Goal: Task Accomplishment & Management: Use online tool/utility

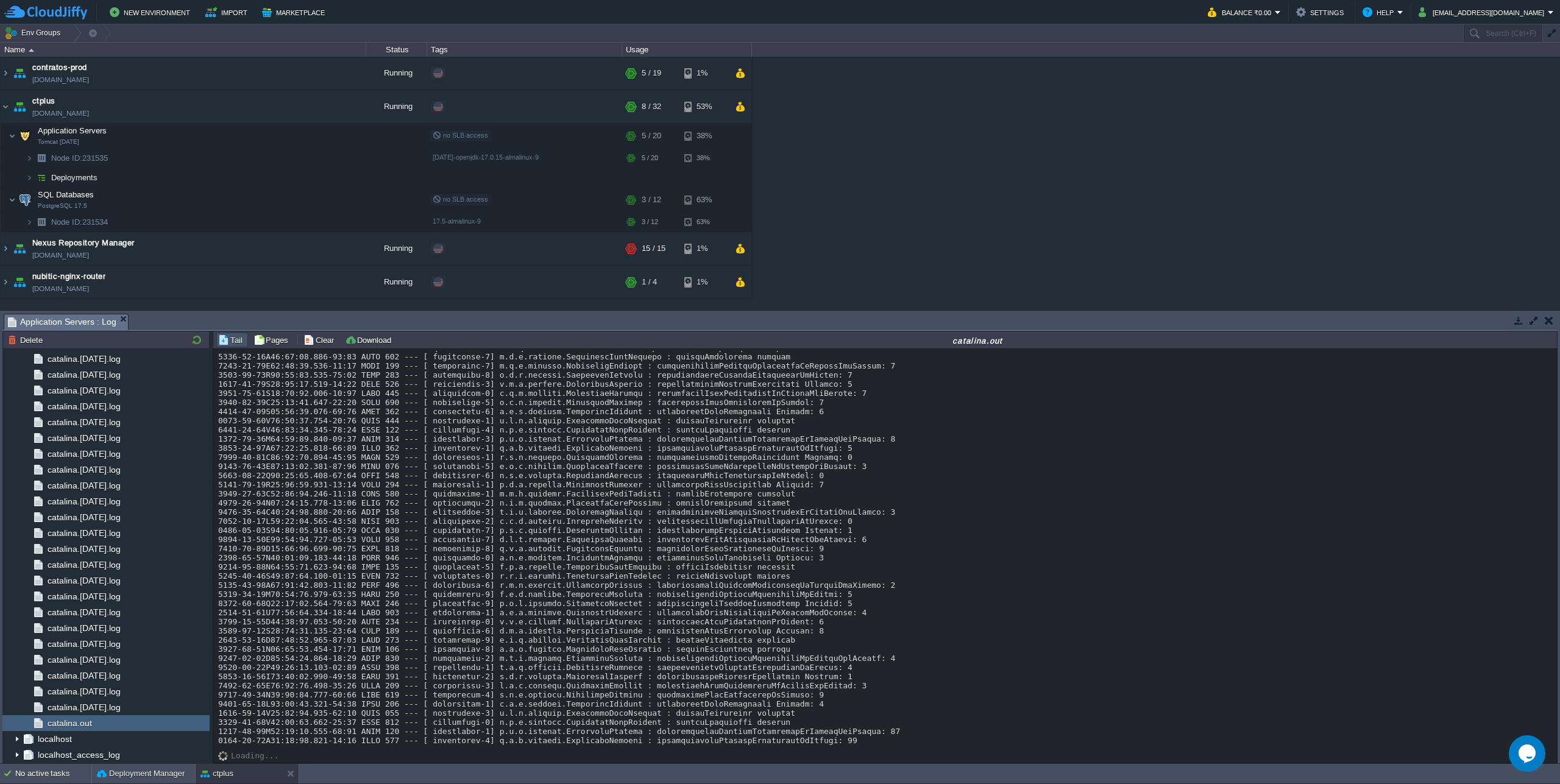
scroll to position [10823, 0]
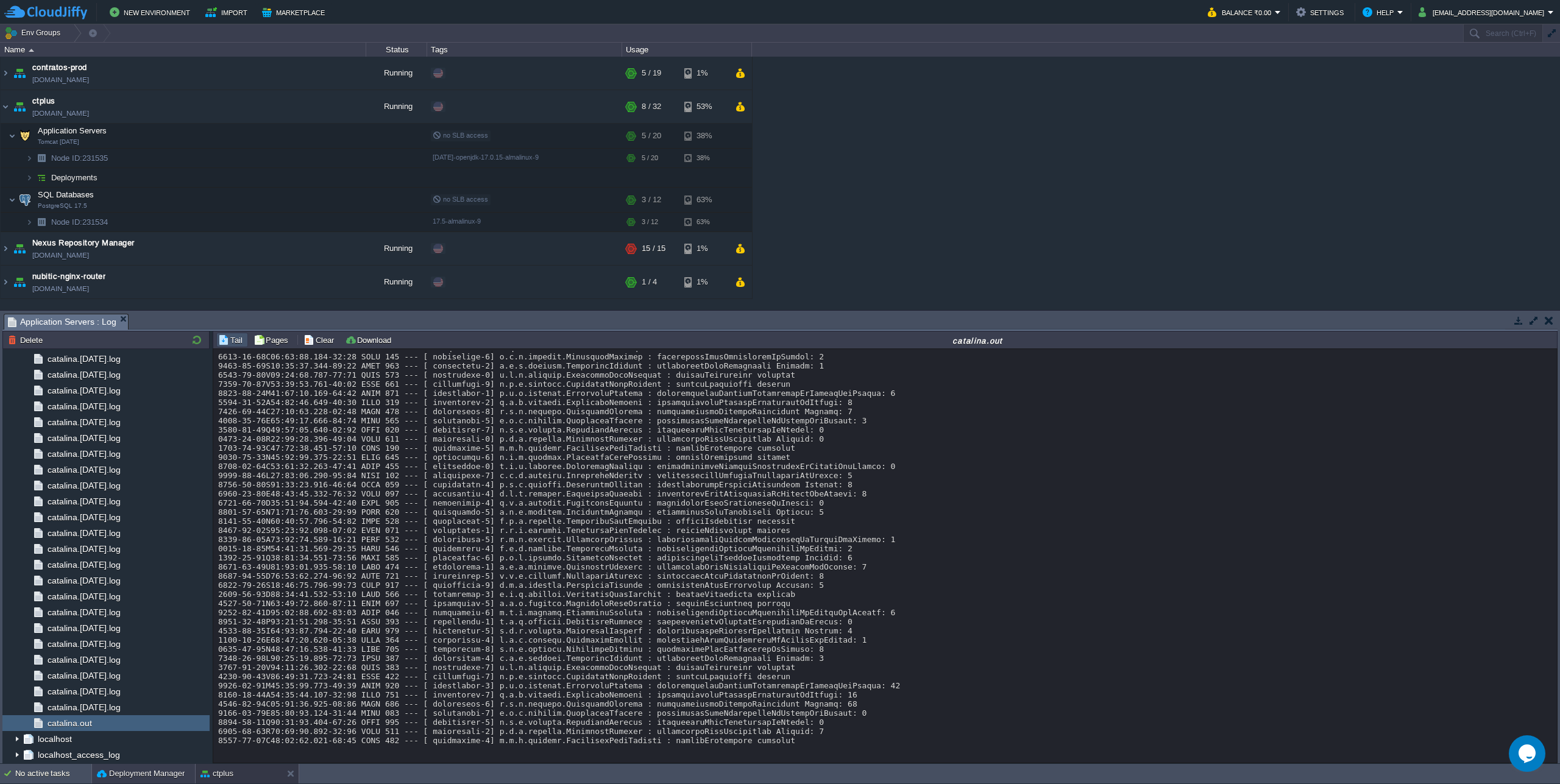
click at [142, 778] on button "Deployment Manager" at bounding box center [141, 773] width 88 height 12
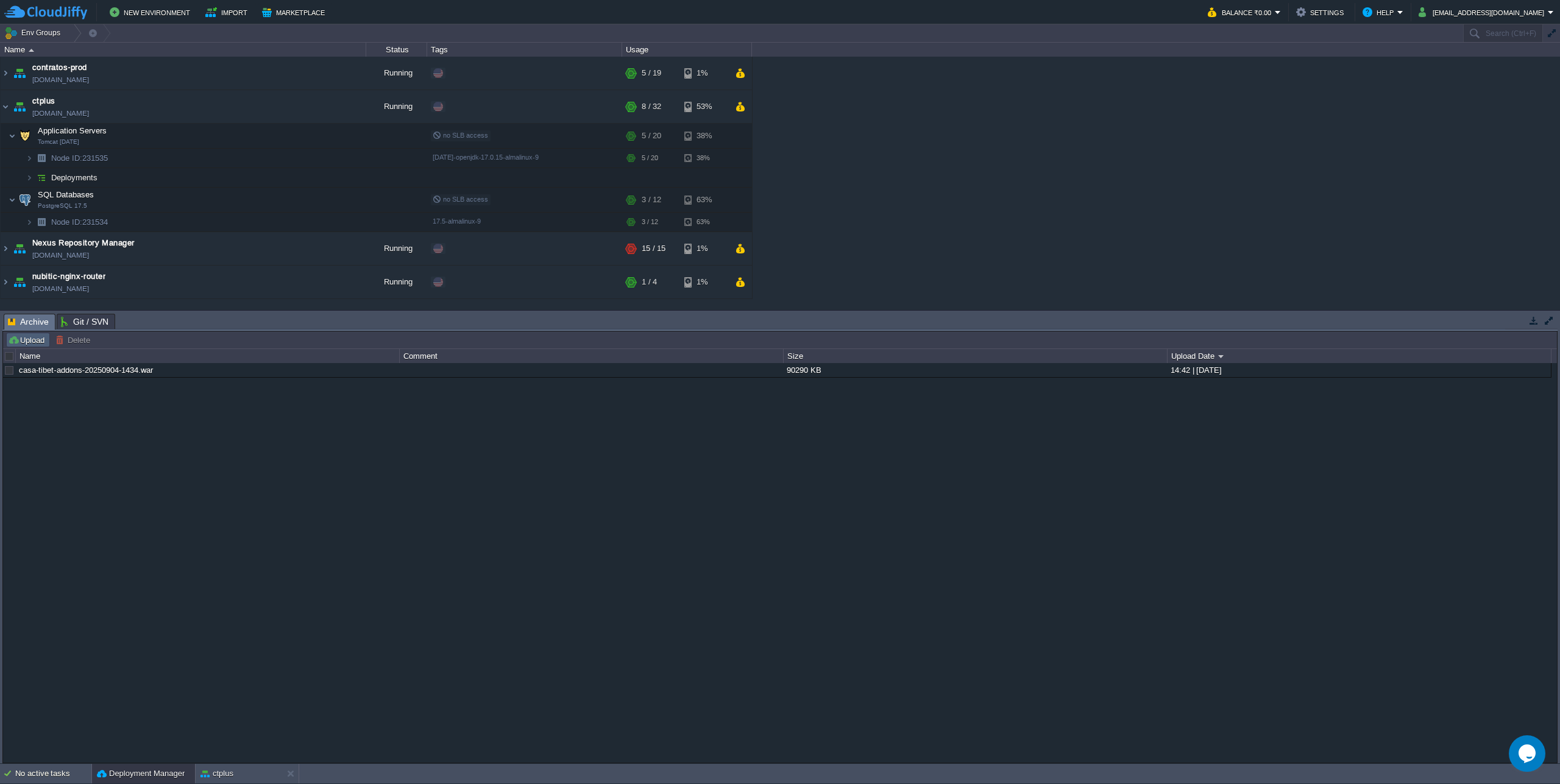
click at [26, 339] on button "Upload" at bounding box center [28, 340] width 40 height 11
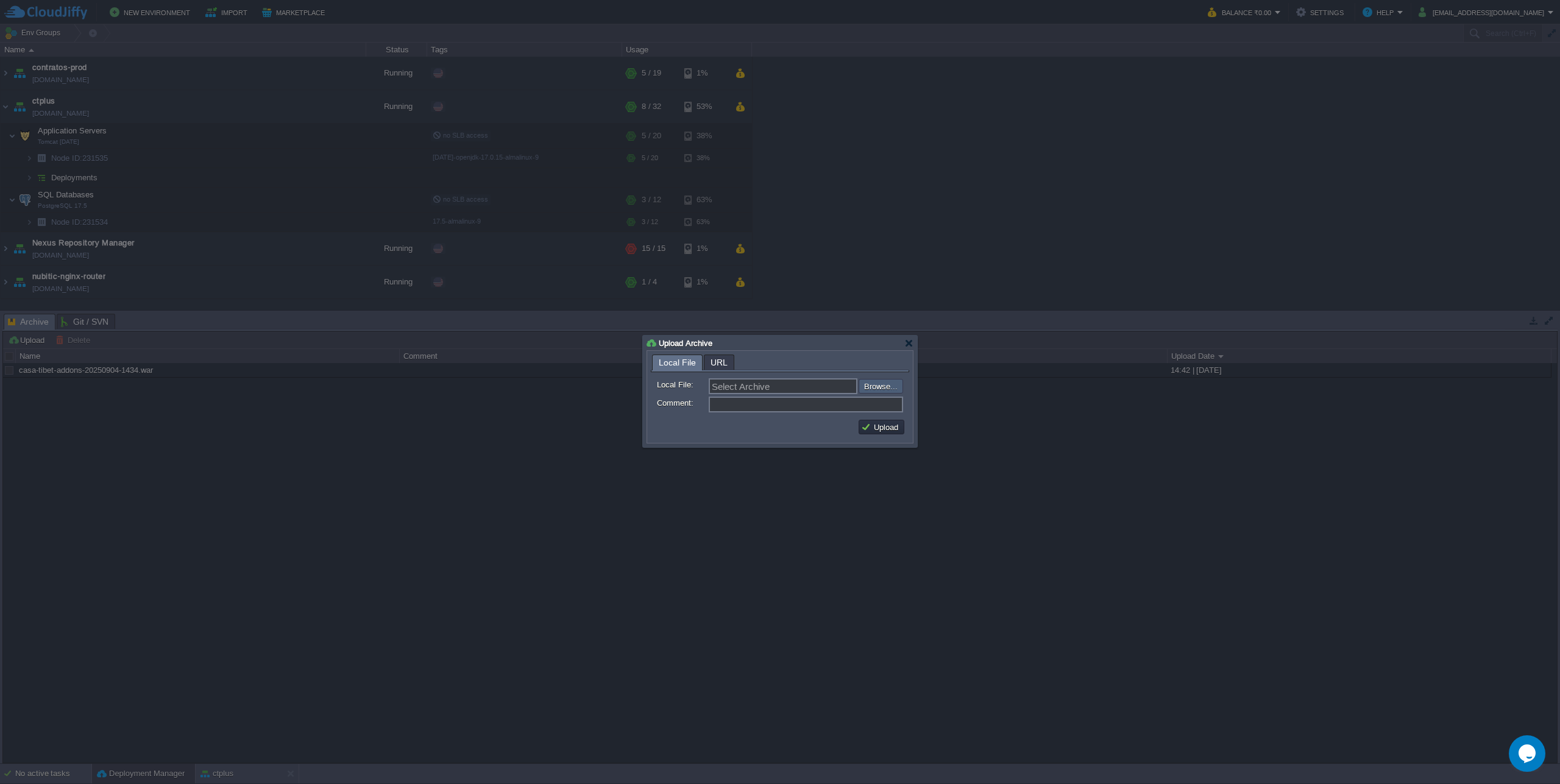
click at [886, 379] on div "Select Archive Browse..." at bounding box center [805, 386] width 195 height 16
click at [885, 384] on input "file" at bounding box center [826, 386] width 154 height 15
type input "C:\fakepath\casa-tibet-addons-20250905-1445.war"
type input "casa-[GEOGRAPHIC_DATA]-addons-20250905-1445.war"
click at [887, 431] on button "Upload" at bounding box center [881, 427] width 41 height 11
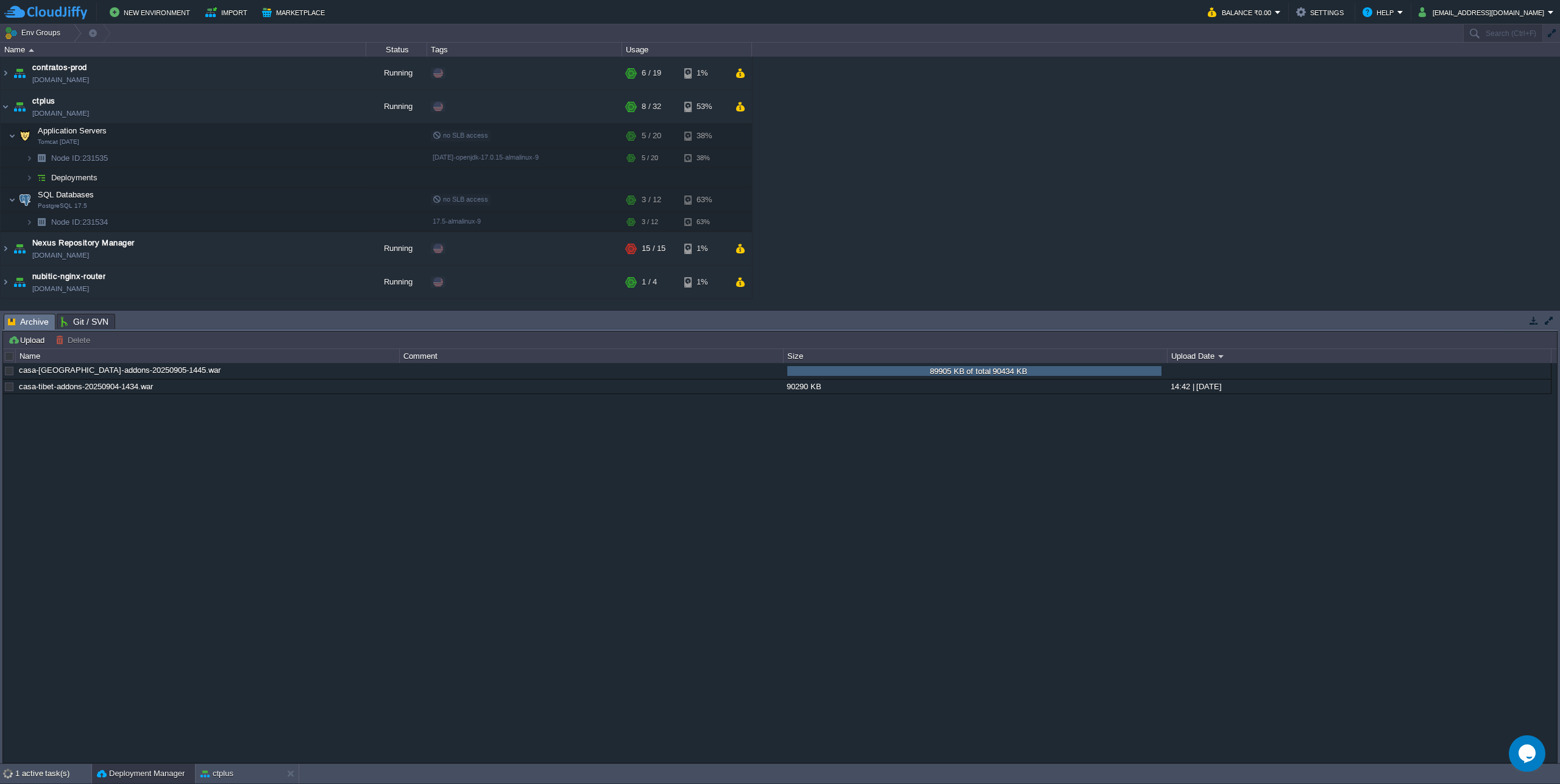
scroll to position [0, 0]
click at [273, 138] on button "button" at bounding box center [275, 136] width 11 height 11
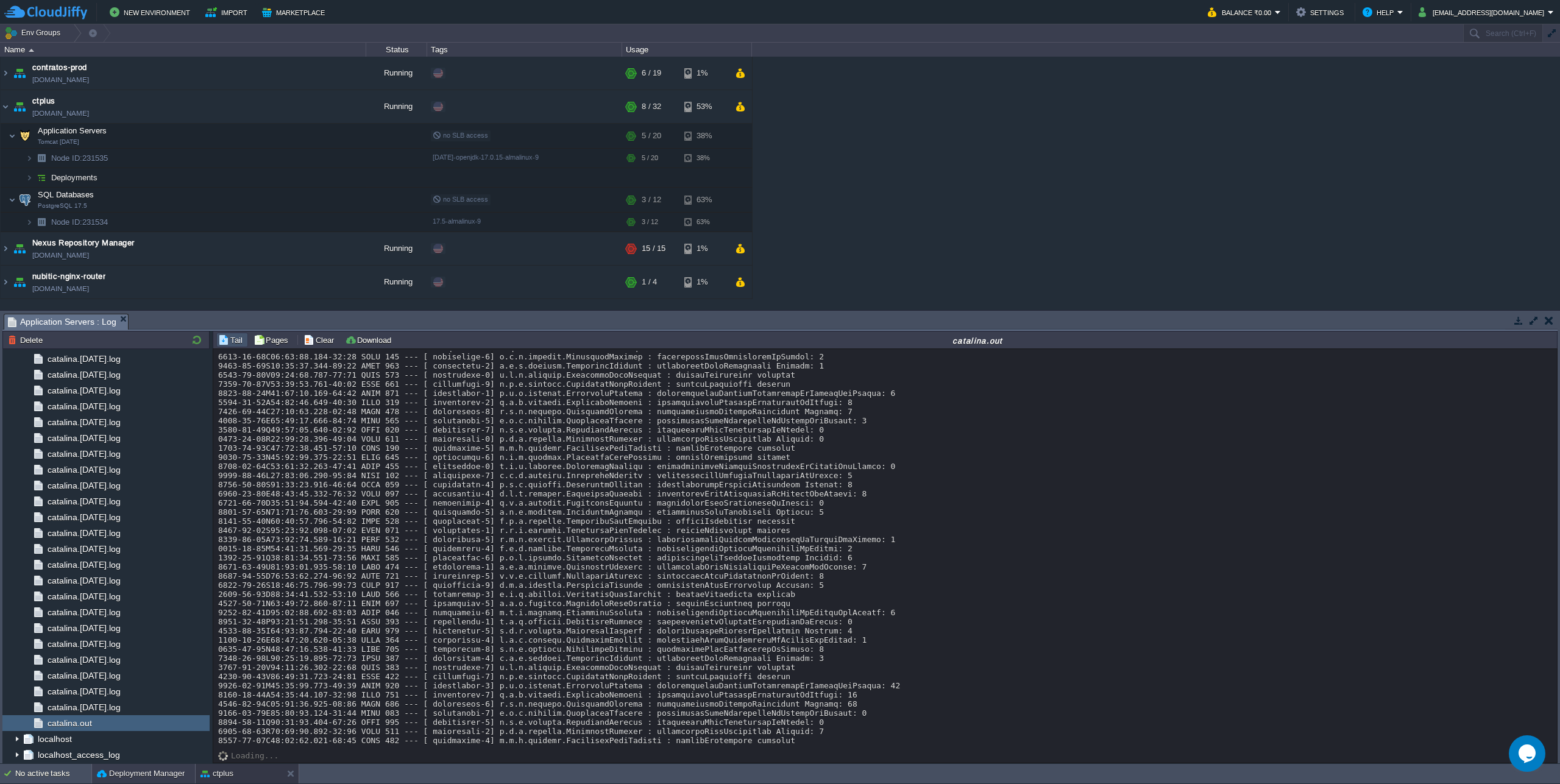
click at [152, 778] on button "Deployment Manager" at bounding box center [141, 773] width 88 height 12
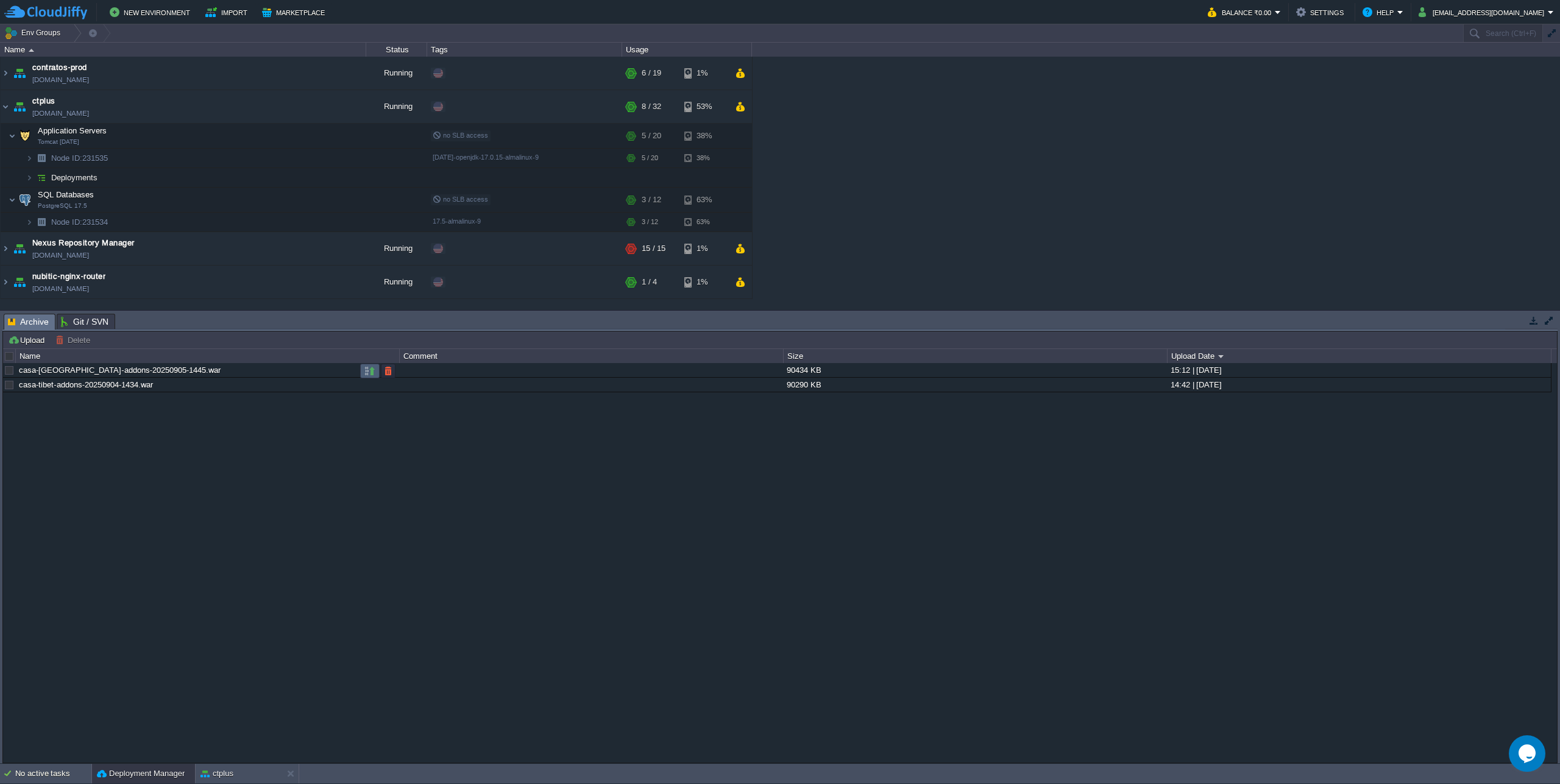
click at [362, 373] on td at bounding box center [370, 371] width 19 height 15
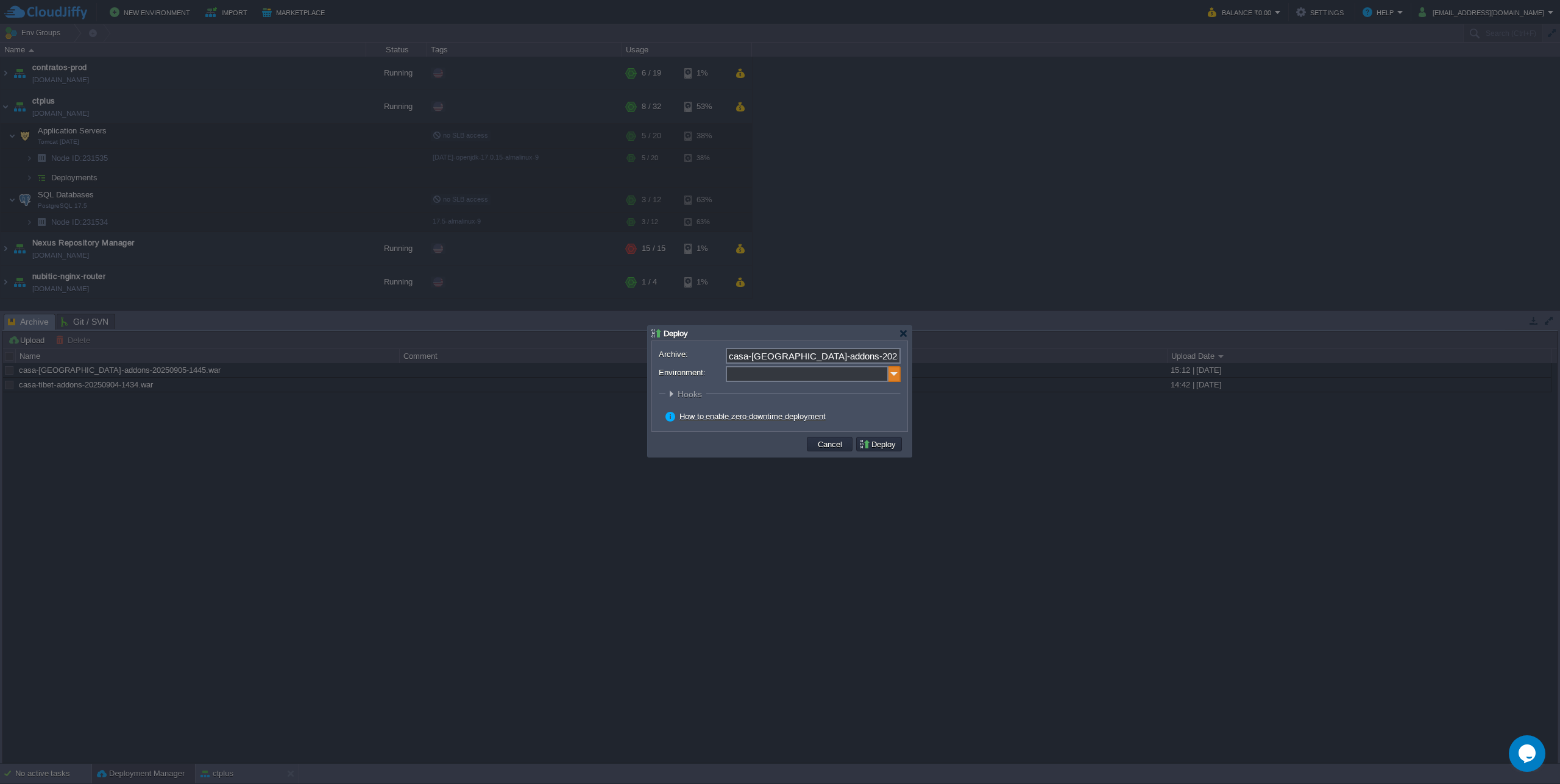
click at [891, 370] on img at bounding box center [894, 374] width 12 height 16
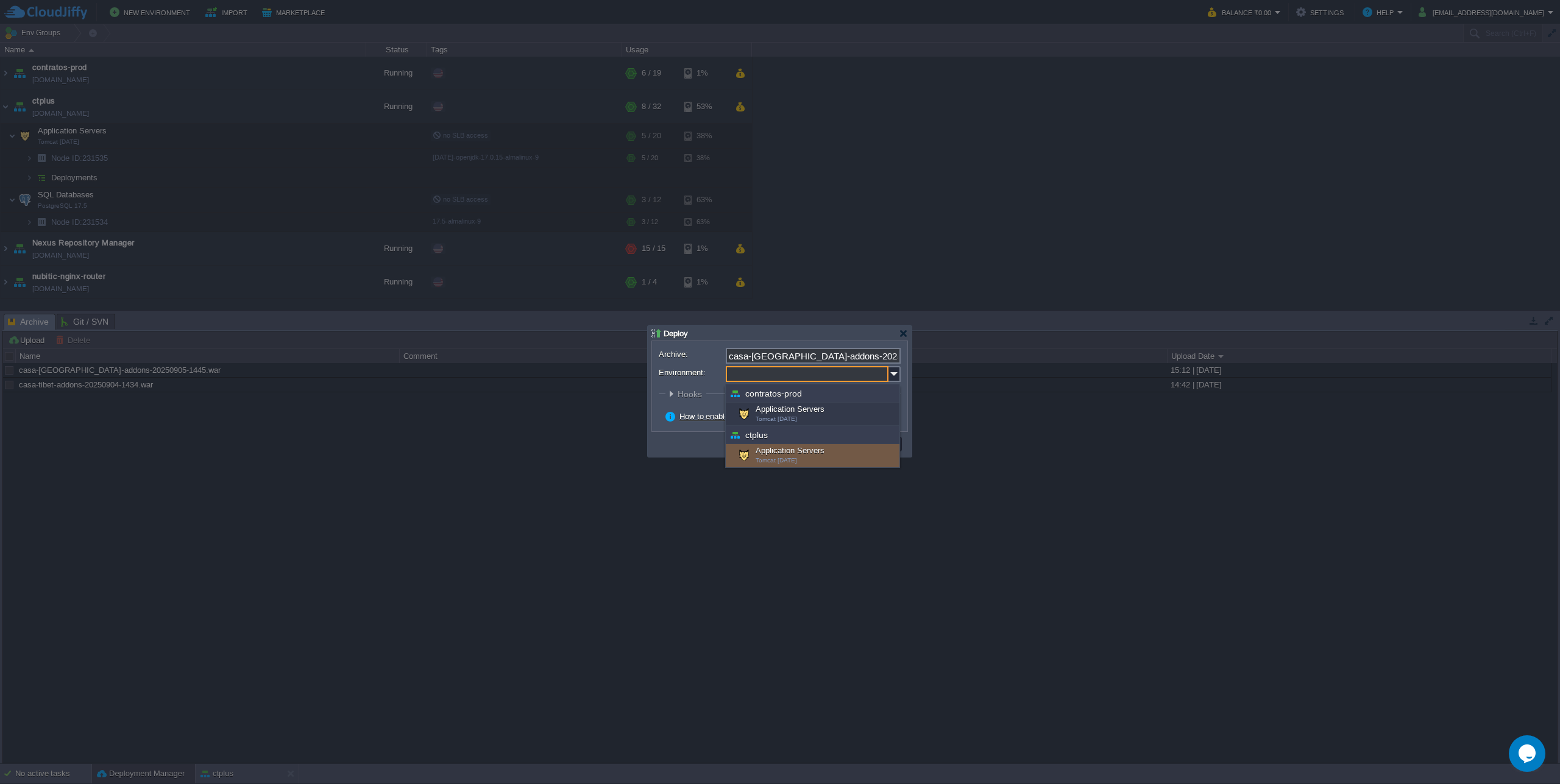
click at [797, 459] on div "Application Servers Tomcat [DATE]" at bounding box center [812, 455] width 174 height 23
type input "Application Servers (ctplus)"
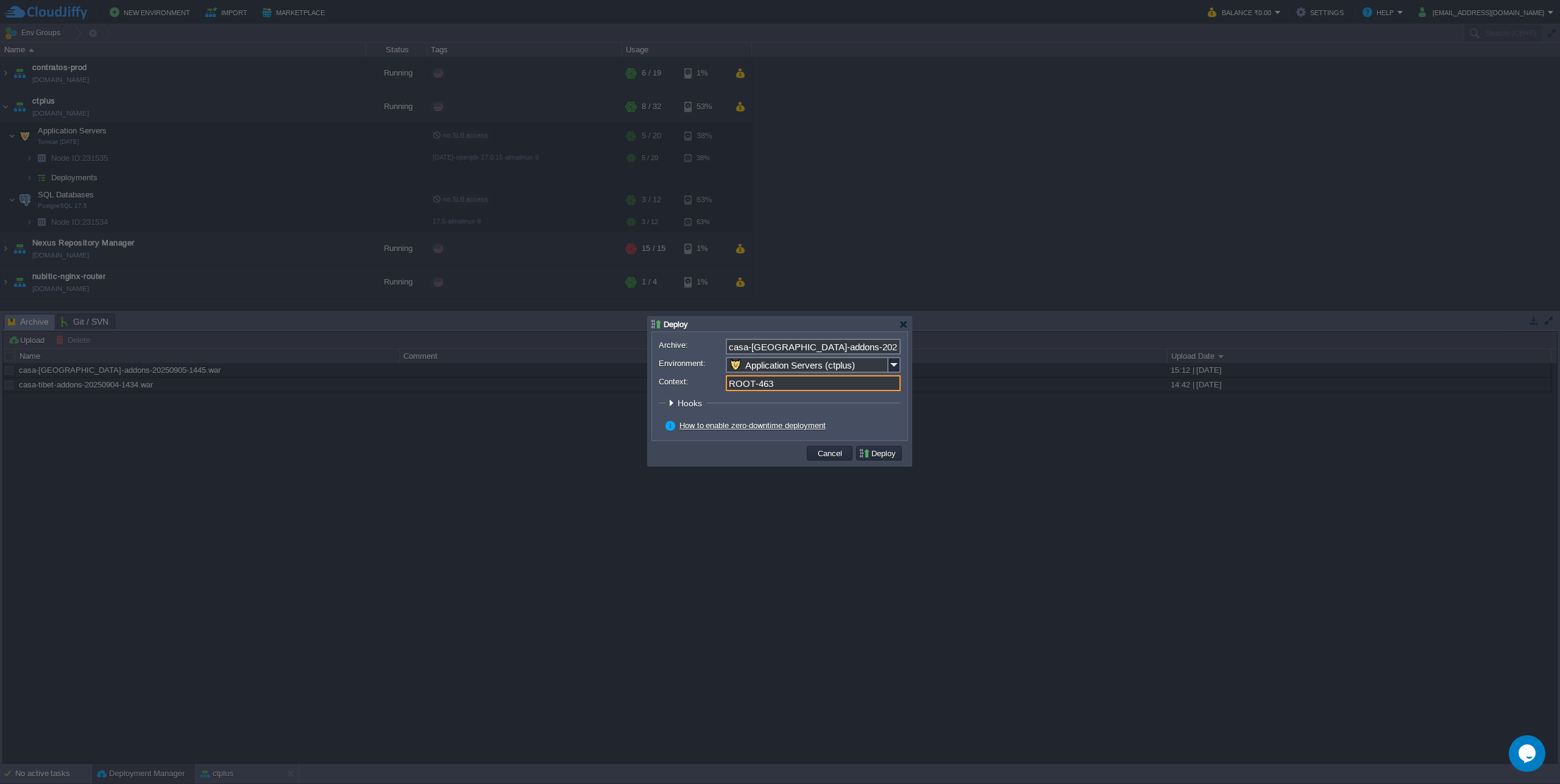
click at [752, 385] on input "ROOT-463" at bounding box center [813, 384] width 175 height 16
type input "ROOT"
click at [885, 449] on button "Deploy" at bounding box center [879, 453] width 41 height 11
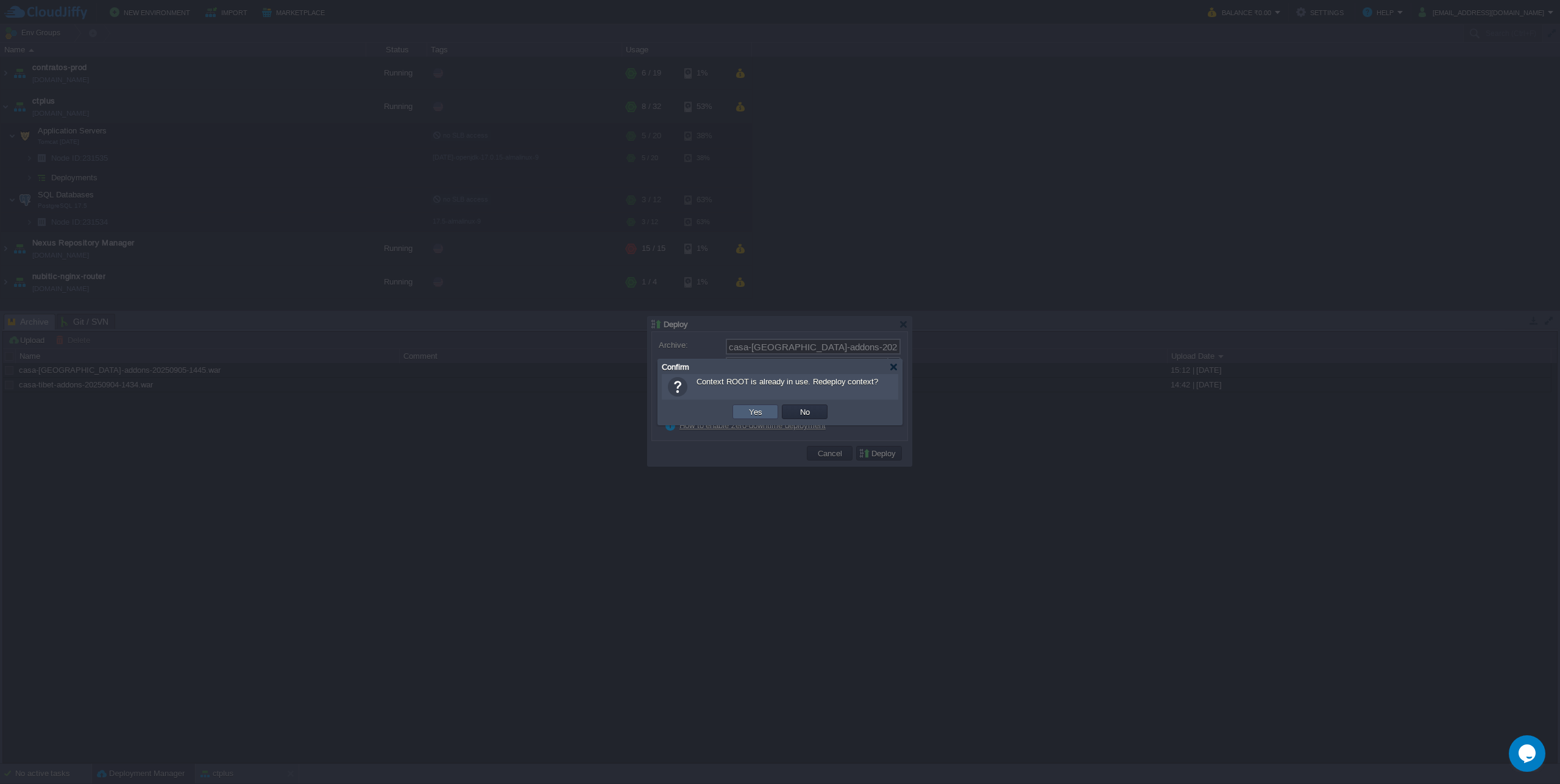
click at [750, 414] on button "Yes" at bounding box center [756, 412] width 21 height 11
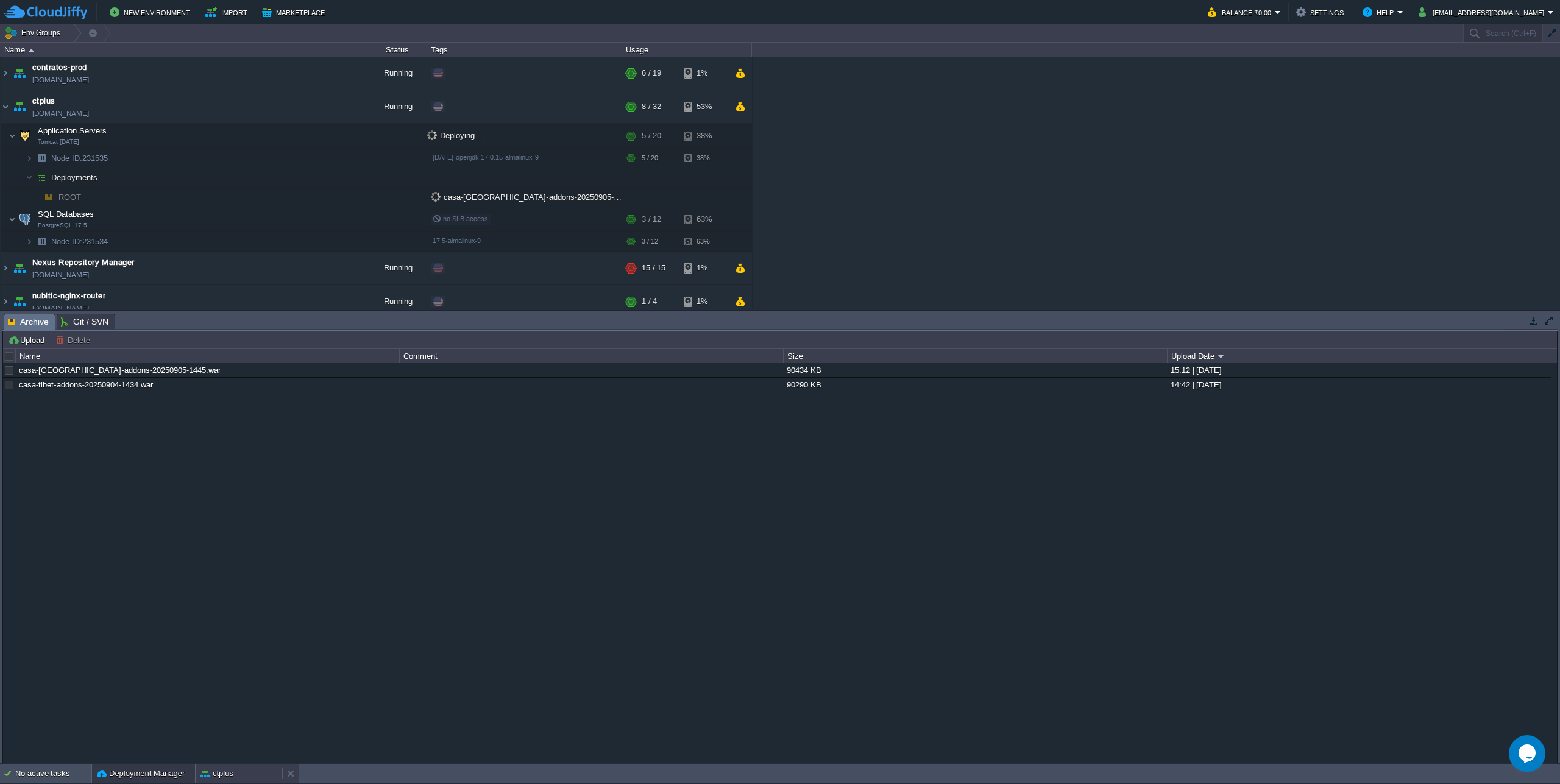
click at [235, 777] on div "ctplus" at bounding box center [238, 774] width 86 height 19
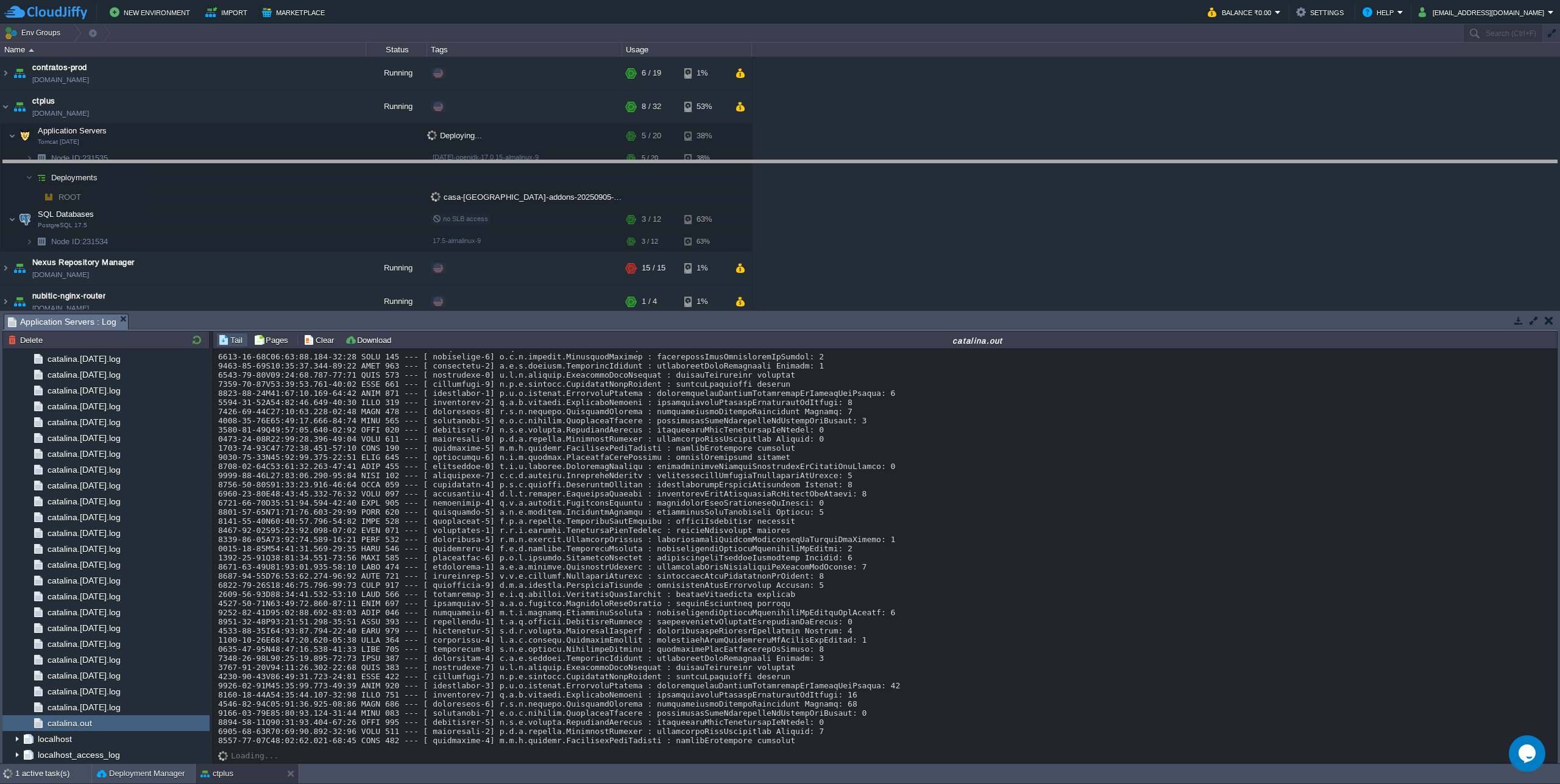
drag, startPoint x: 676, startPoint y: 325, endPoint x: 691, endPoint y: 172, distance: 153.7
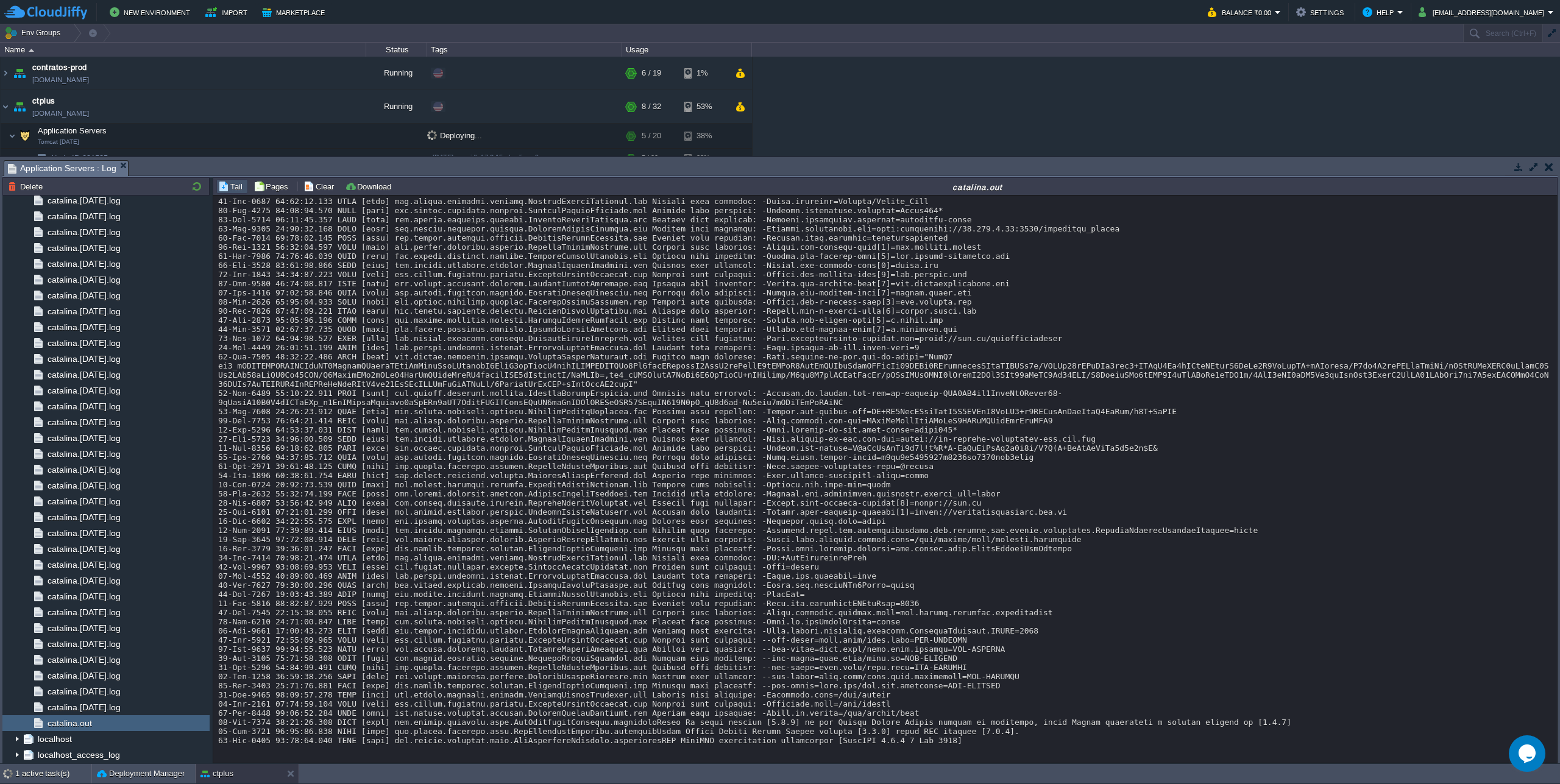
scroll to position [11633, 0]
click at [128, 775] on button "Deployment Manager" at bounding box center [141, 773] width 88 height 12
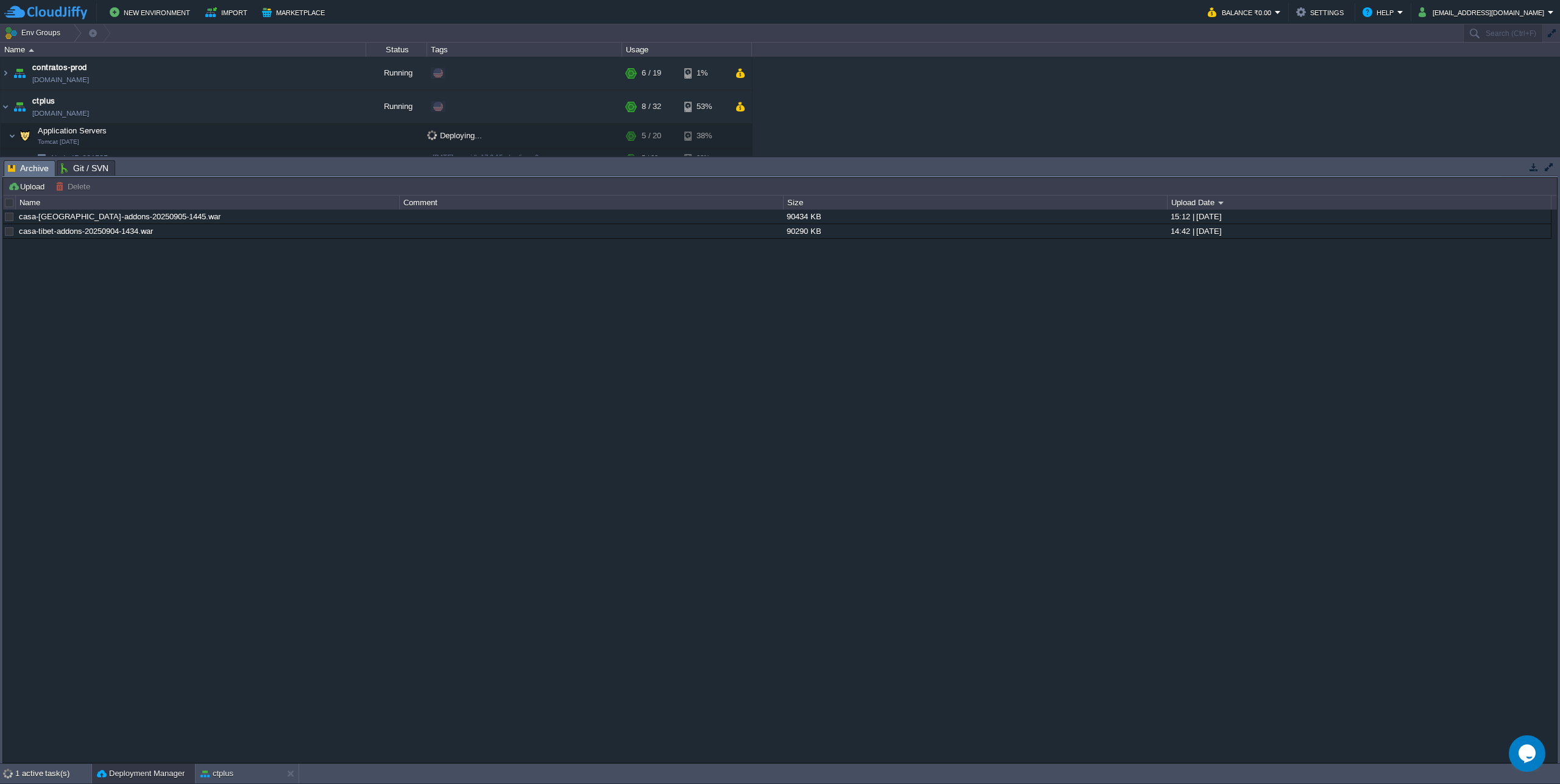
scroll to position [46, 0]
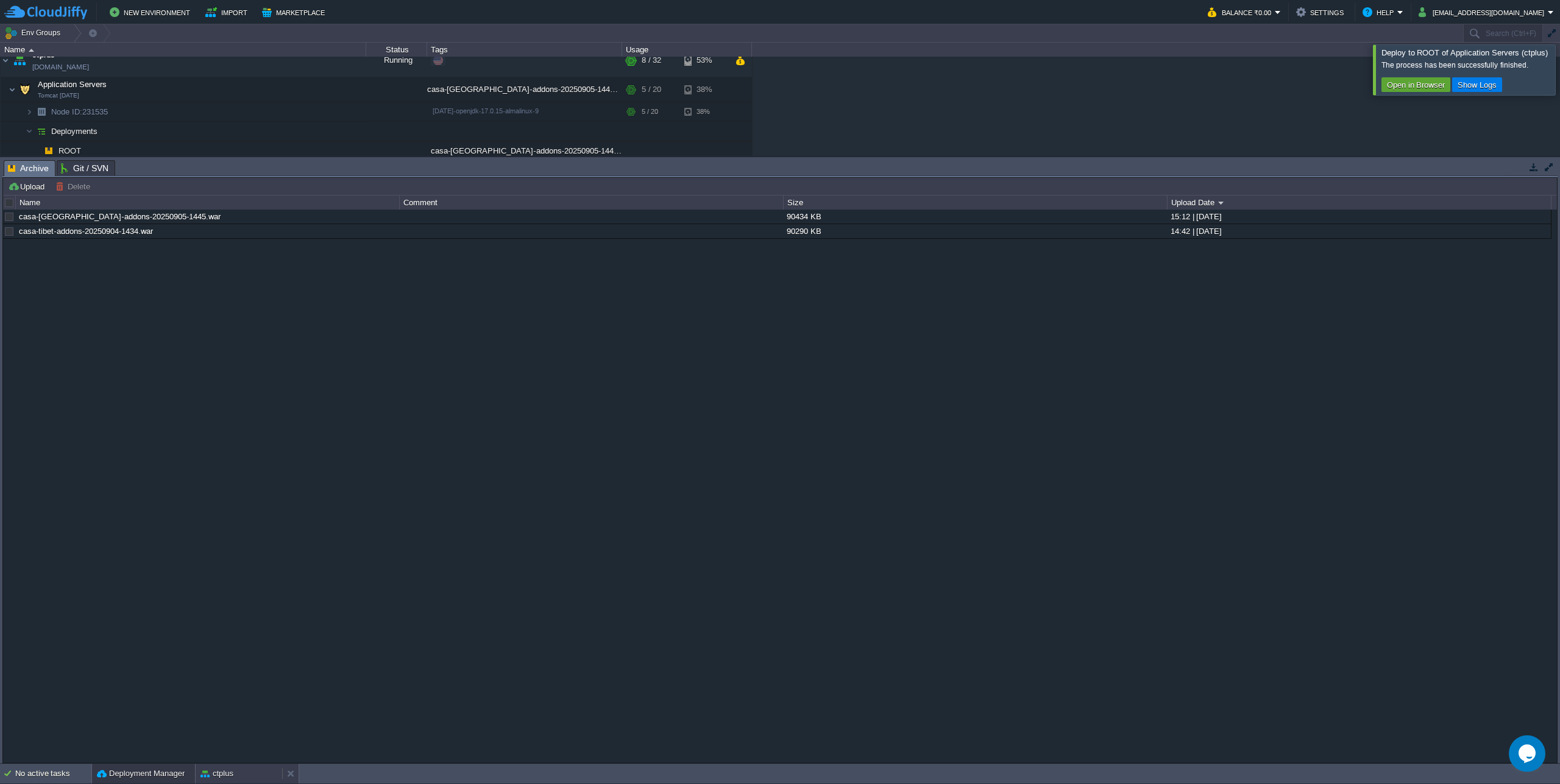
click at [236, 768] on div "ctplus" at bounding box center [238, 774] width 86 height 19
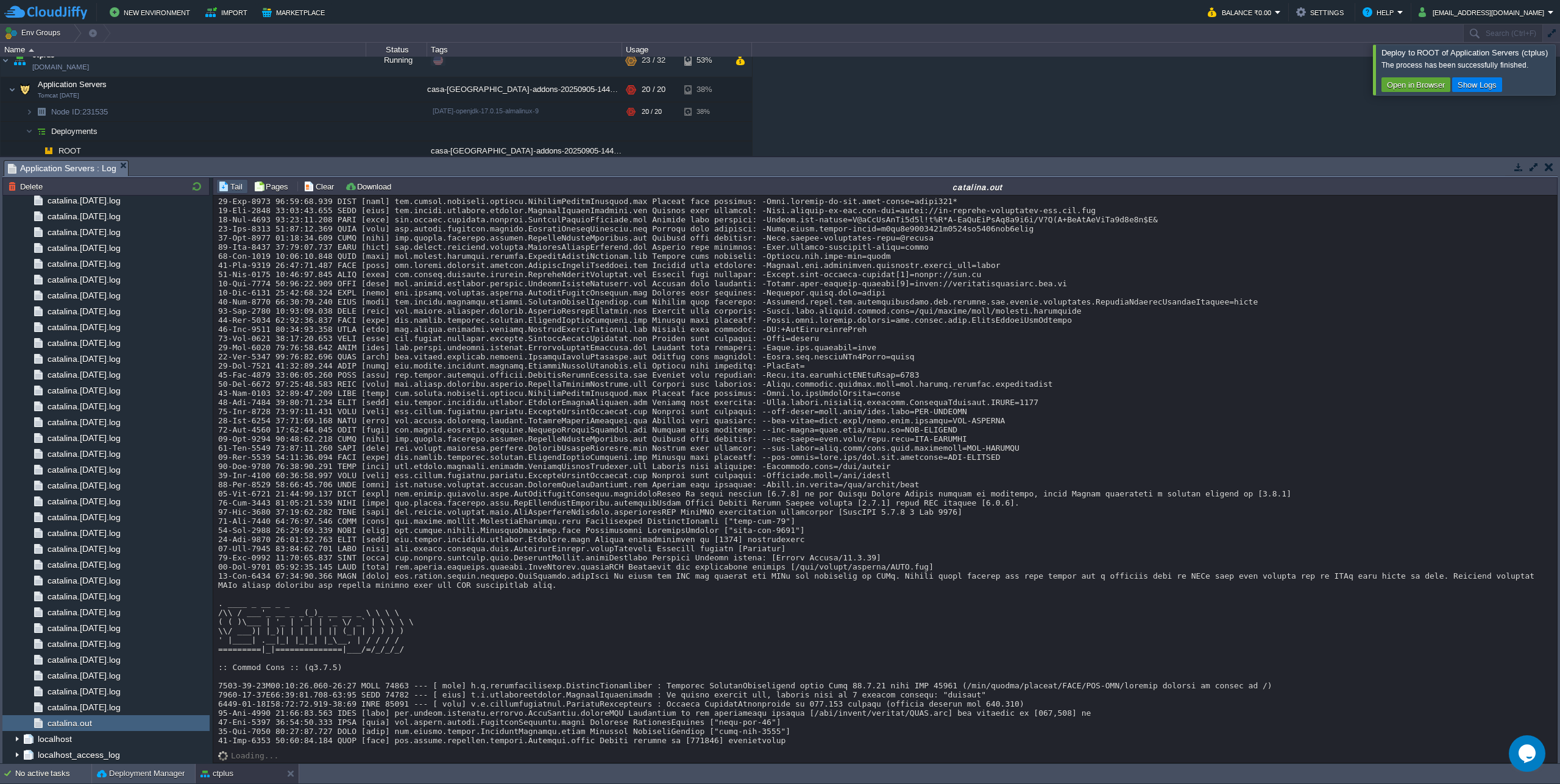
scroll to position [11930, 0]
